Goal: Transaction & Acquisition: Purchase product/service

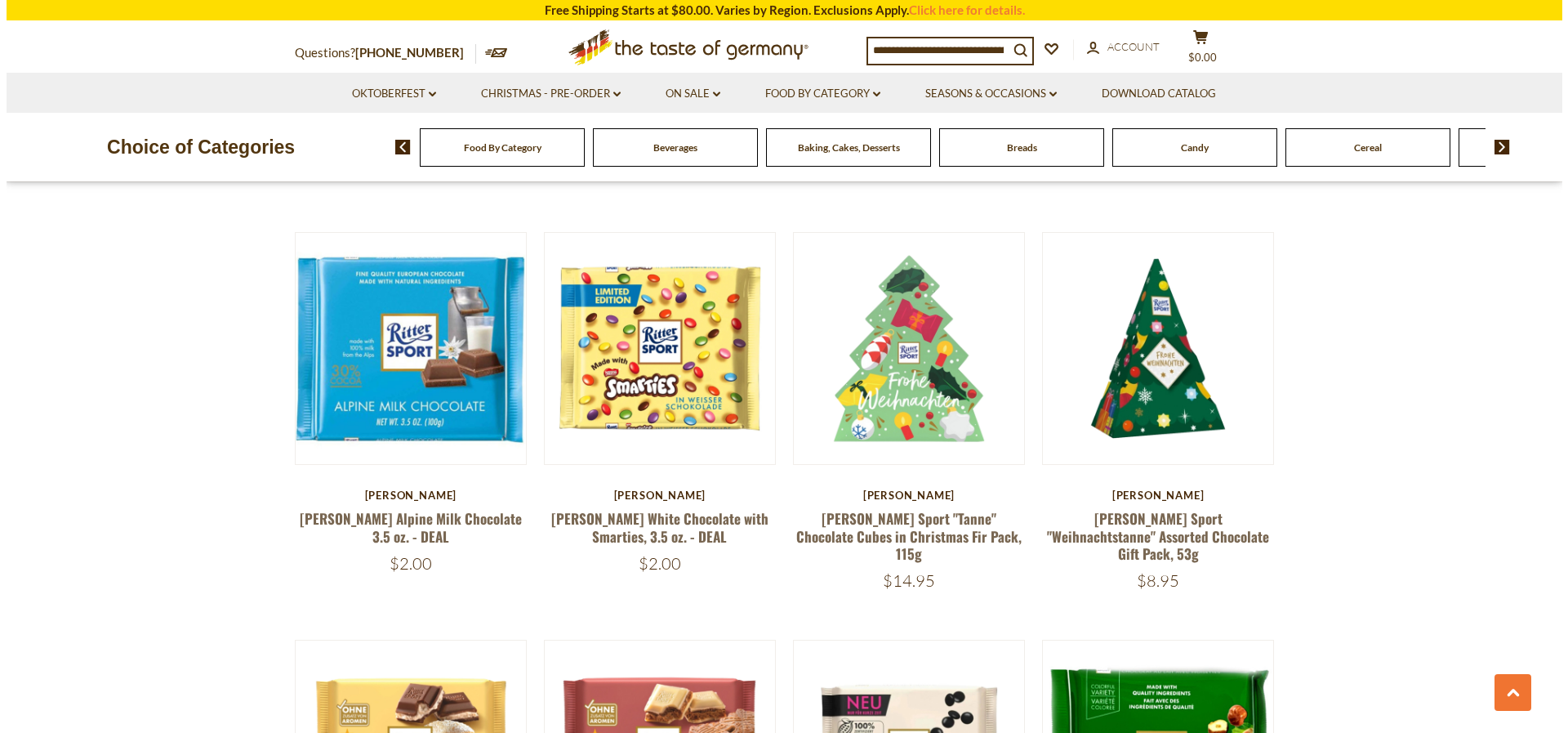
scroll to position [898, 0]
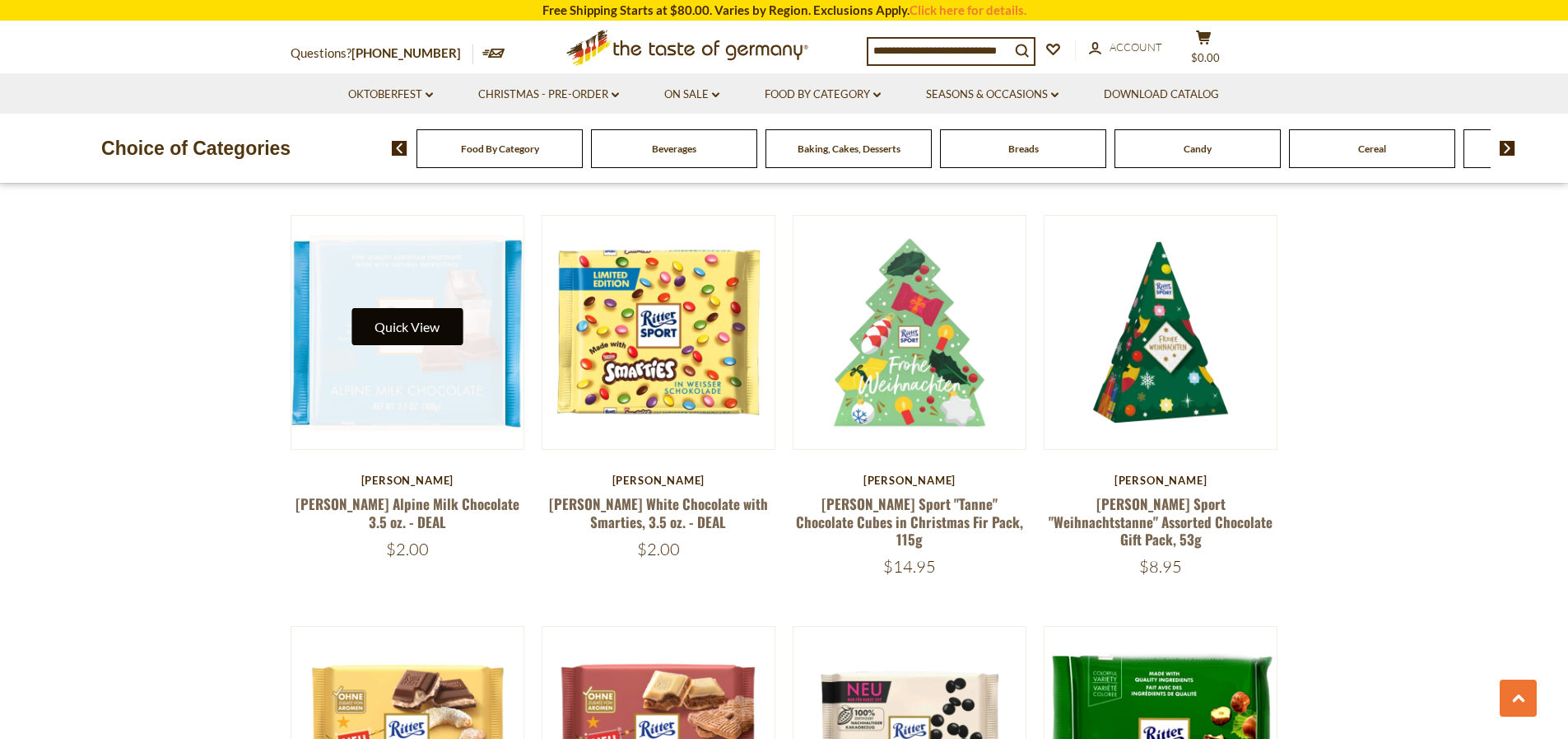
click at [430, 319] on button "Quick View" at bounding box center [407, 325] width 111 height 37
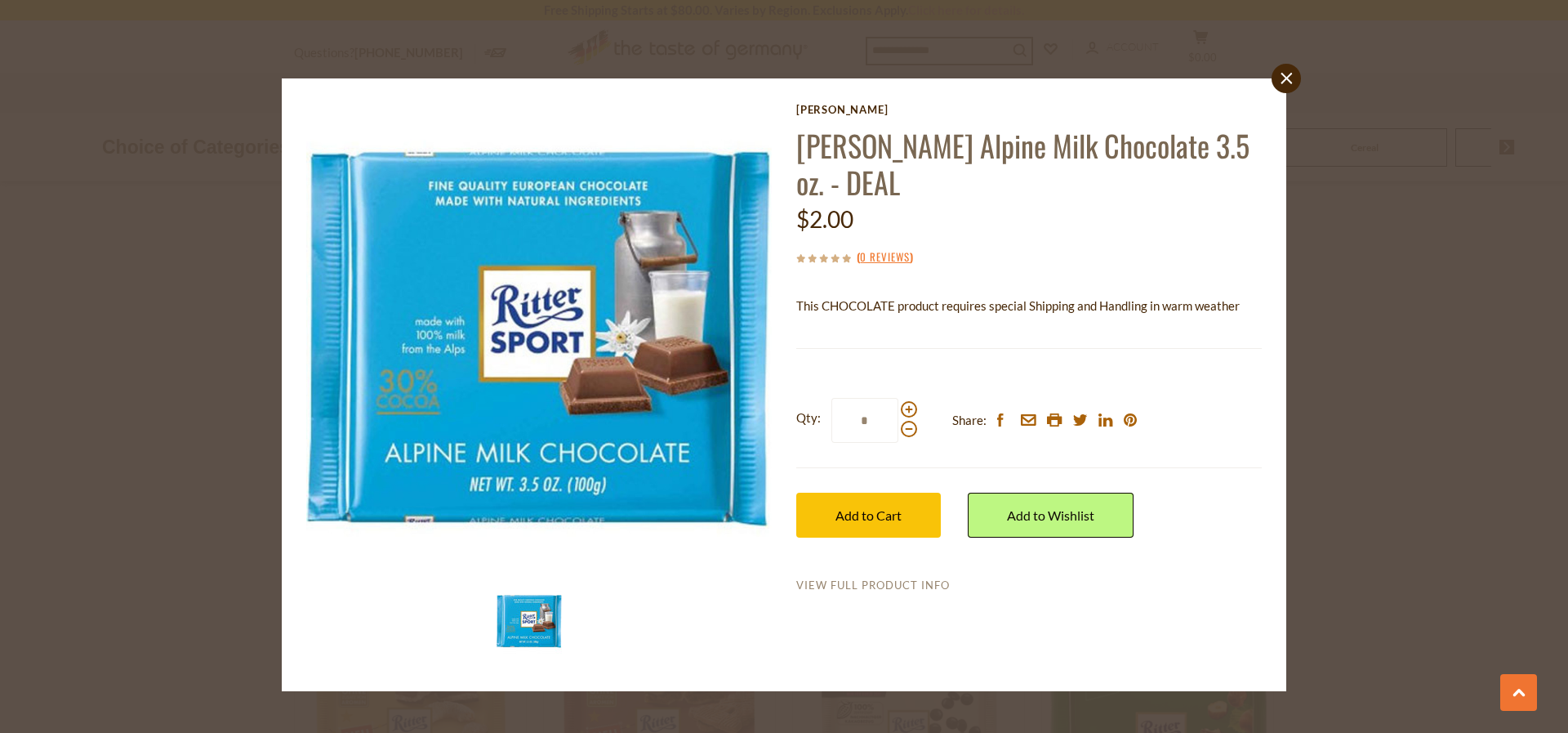
click at [905, 579] on link "View Full Product Info" at bounding box center [873, 585] width 153 height 15
